Goal: Task Accomplishment & Management: Manage account settings

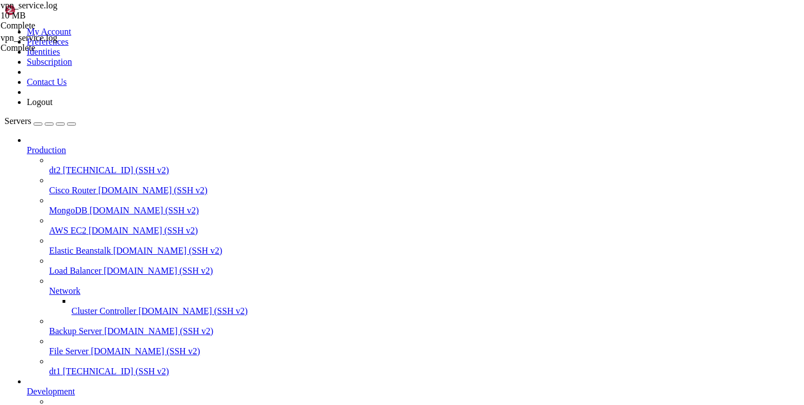
scroll to position [91, 0]
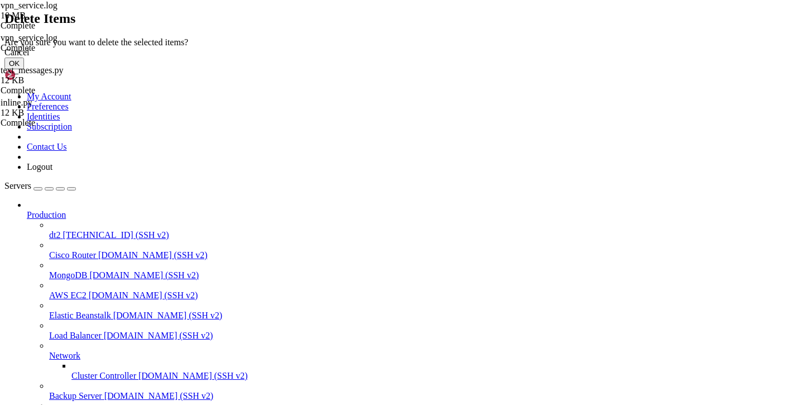
click at [24, 69] on button "OK" at bounding box center [14, 64] width 20 height 12
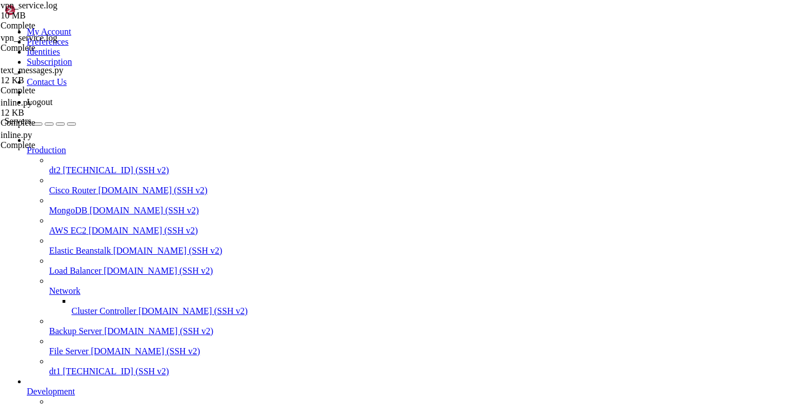
scroll to position [12, 0]
type input "/var/service/batya_vpn_bot/keyboards"
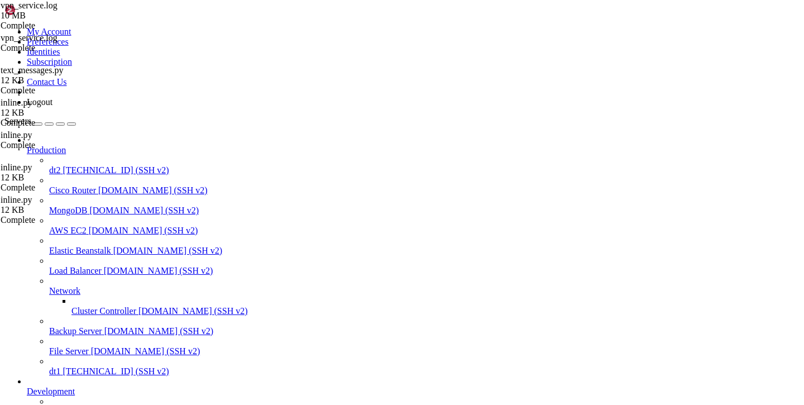
scroll to position [10228, 0]
